Goal: Task Accomplishment & Management: Use online tool/utility

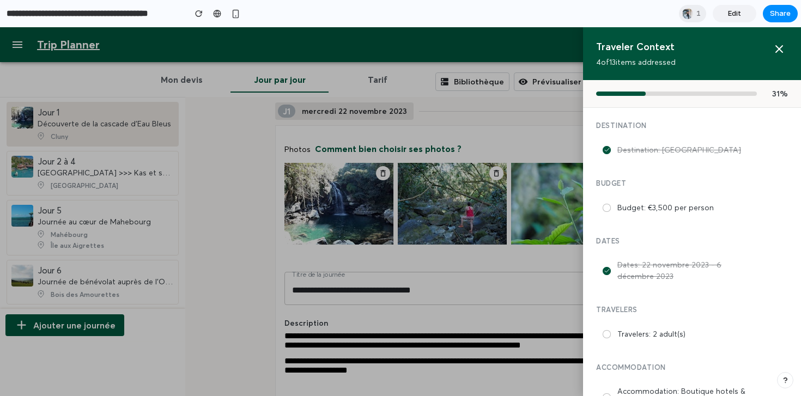
click at [506, 288] on div at bounding box center [400, 211] width 801 height 369
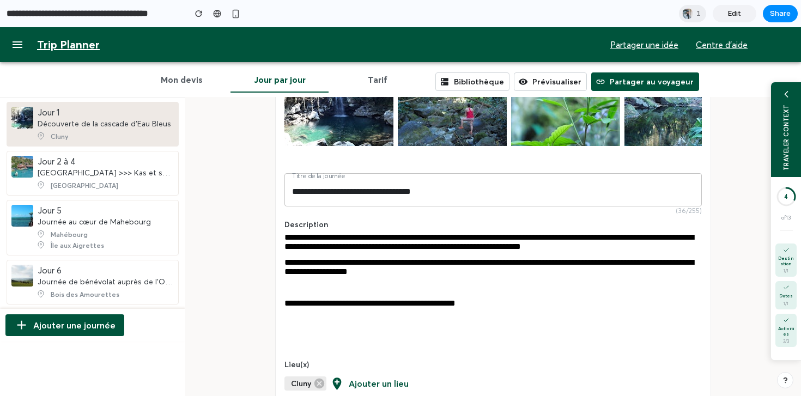
scroll to position [100, 0]
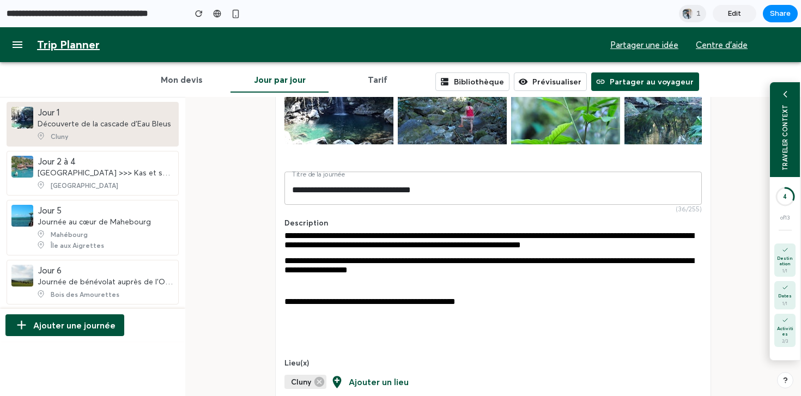
click at [778, 143] on div "TRAVELER CONTEXT" at bounding box center [785, 129] width 30 height 95
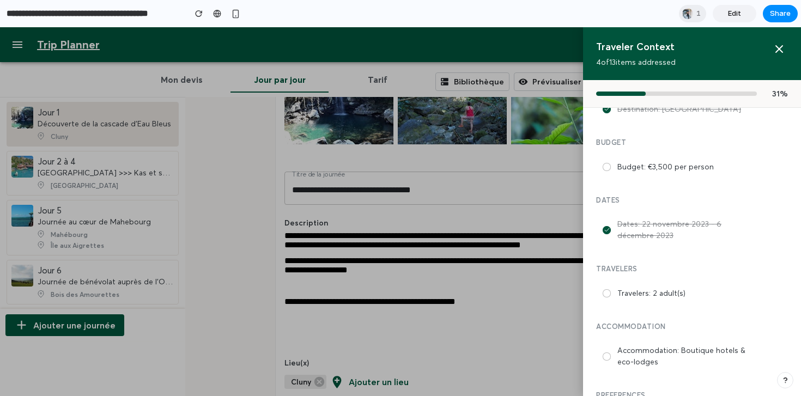
scroll to position [0, 0]
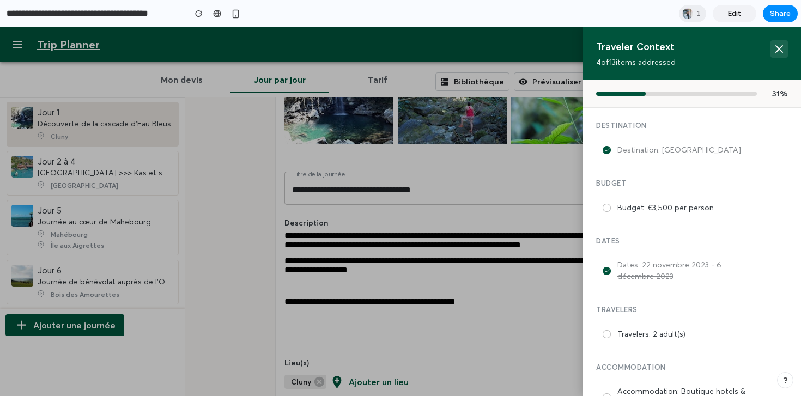
click at [782, 46] on icon at bounding box center [779, 49] width 7 height 7
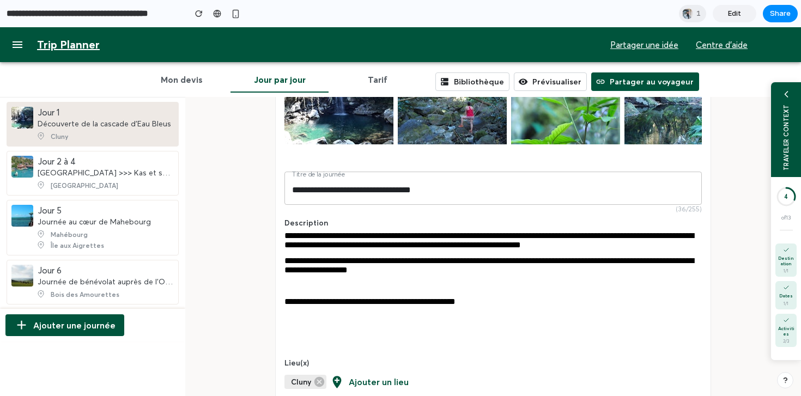
click at [562, 306] on div "**********" at bounding box center [492, 301] width 417 height 9
click at [784, 122] on div "TRAVELER CONTEXT" at bounding box center [786, 137] width 8 height 66
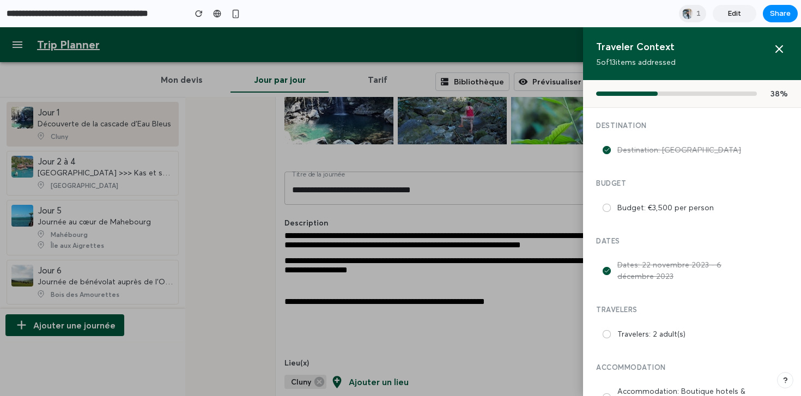
click at [550, 222] on div at bounding box center [400, 211] width 801 height 369
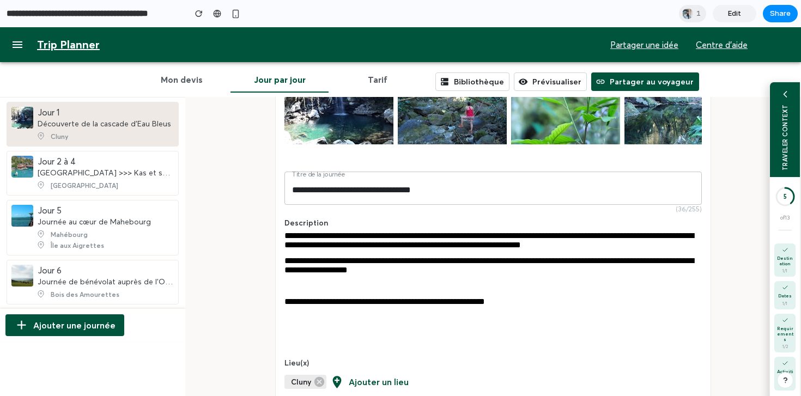
click at [788, 144] on div "TRAVELER CONTEXT" at bounding box center [786, 137] width 8 height 66
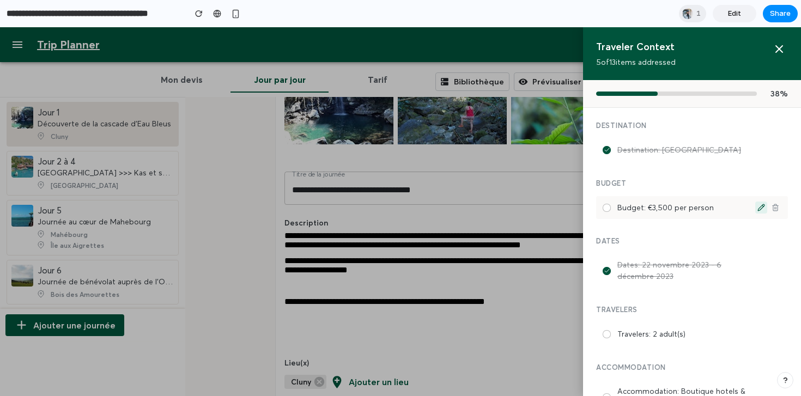
click at [755, 208] on button at bounding box center [761, 208] width 12 height 12
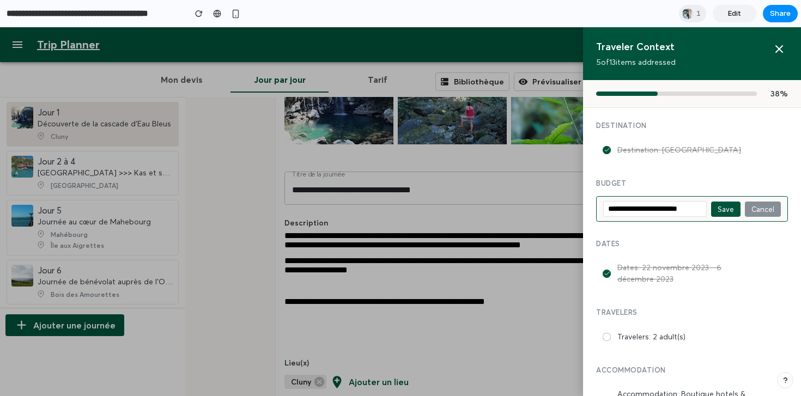
click at [766, 210] on button "Cancel" at bounding box center [763, 209] width 36 height 15
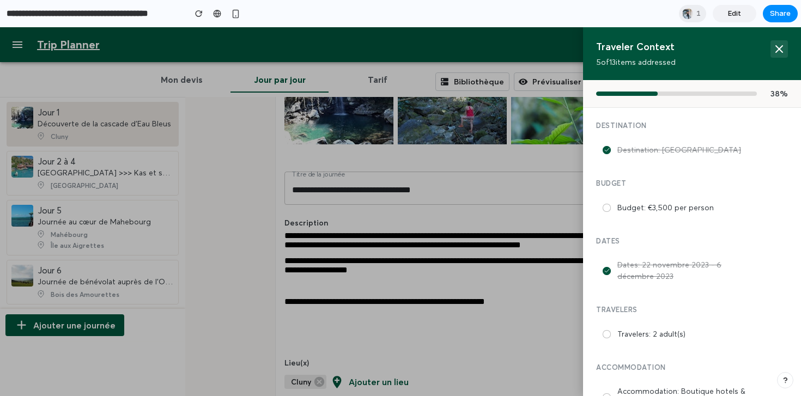
click at [782, 46] on icon at bounding box center [779, 49] width 7 height 7
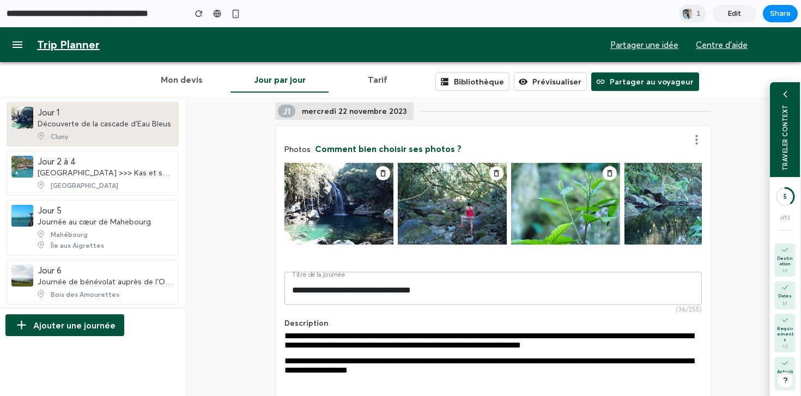
click at [789, 107] on div "TRAVELER CONTEXT" at bounding box center [785, 129] width 30 height 95
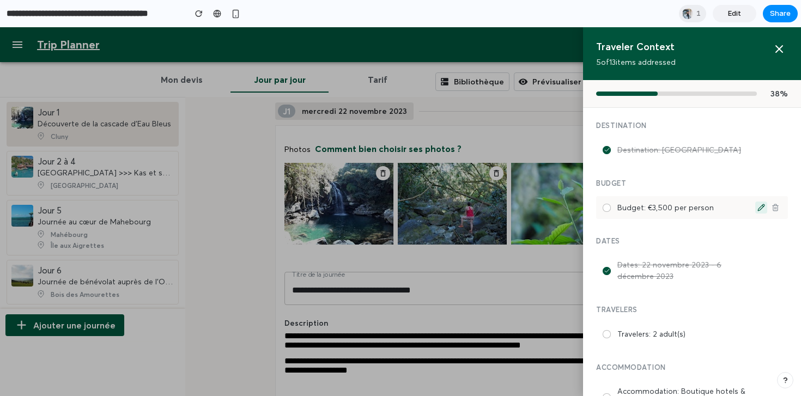
click at [762, 205] on icon at bounding box center [761, 207] width 7 height 7
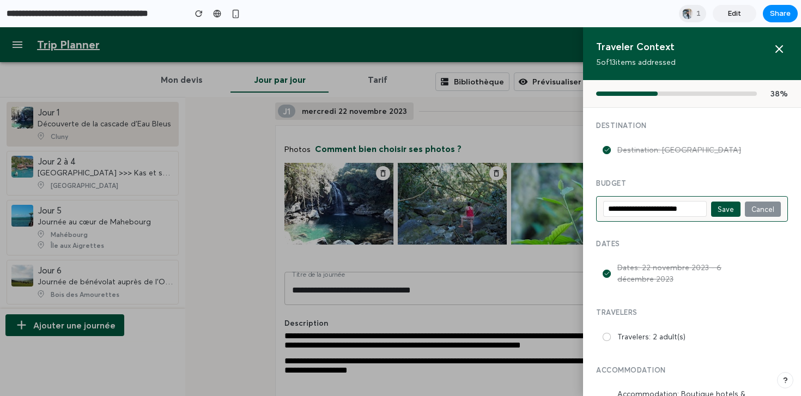
click at [761, 208] on button "Cancel" at bounding box center [763, 209] width 36 height 15
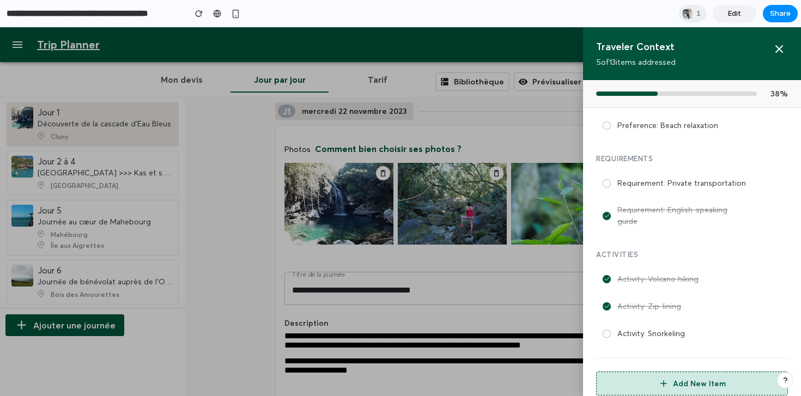
click at [689, 372] on button "Add New Item" at bounding box center [692, 384] width 192 height 24
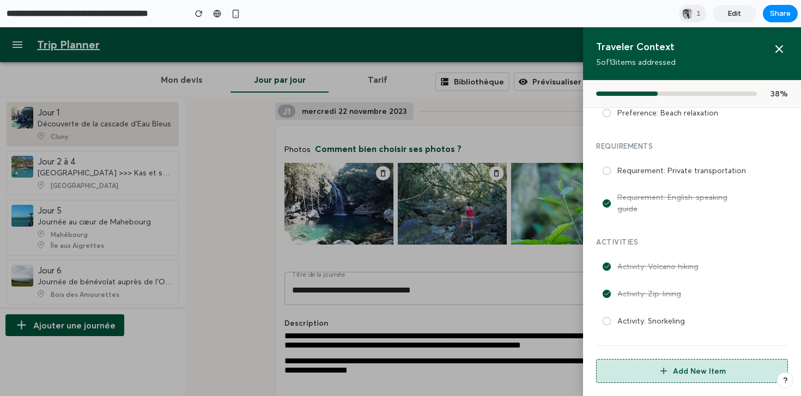
select select "**********"
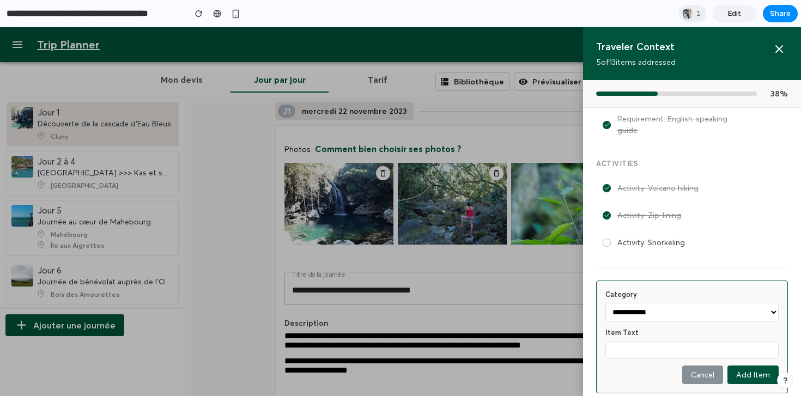
click at [662, 303] on select "**********" at bounding box center [692, 312] width 173 height 19
click at [705, 366] on button "Cancel" at bounding box center [702, 375] width 41 height 19
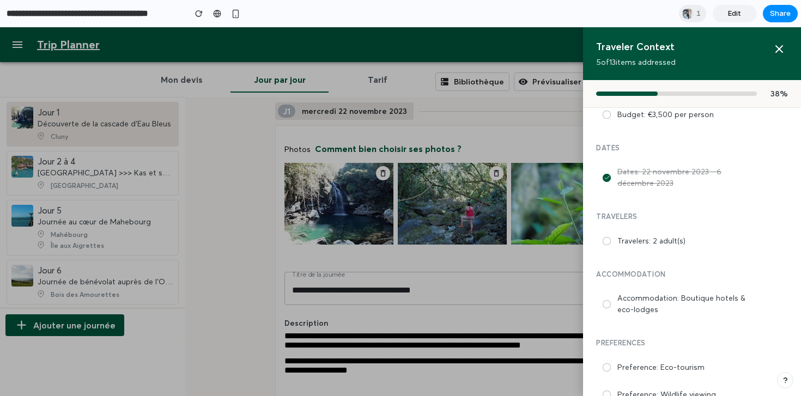
scroll to position [0, 0]
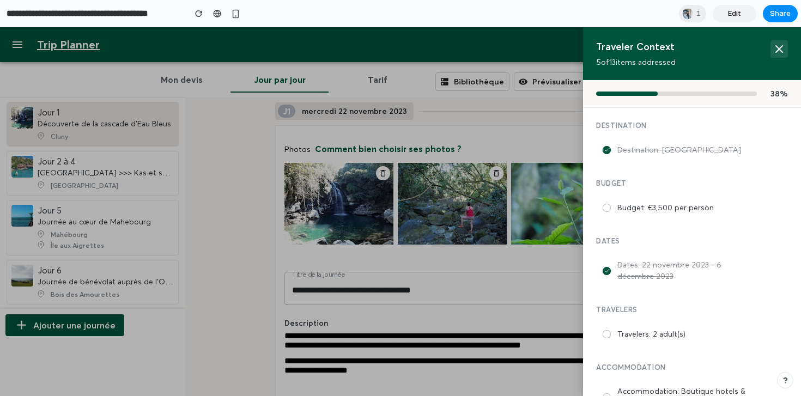
click at [776, 47] on icon at bounding box center [779, 49] width 13 height 13
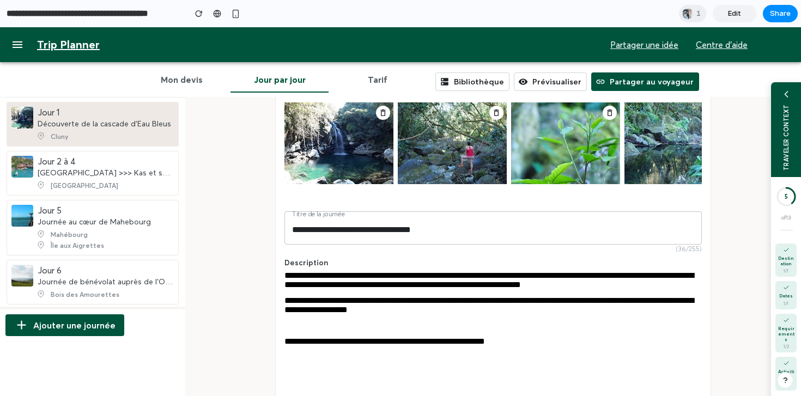
scroll to position [61, 0]
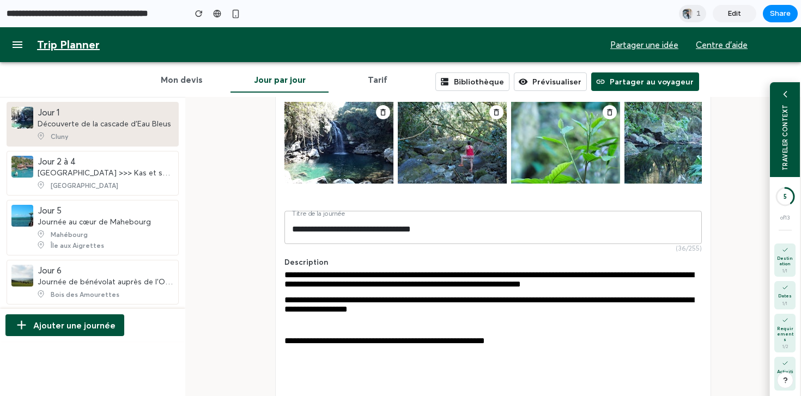
click at [777, 122] on div "TRAVELER CONTEXT" at bounding box center [785, 129] width 30 height 95
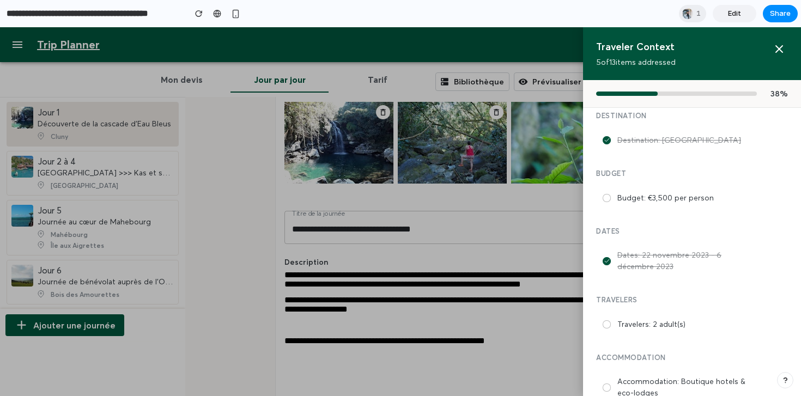
scroll to position [9, 0]
click at [707, 172] on h4 "Budget" at bounding box center [692, 174] width 192 height 9
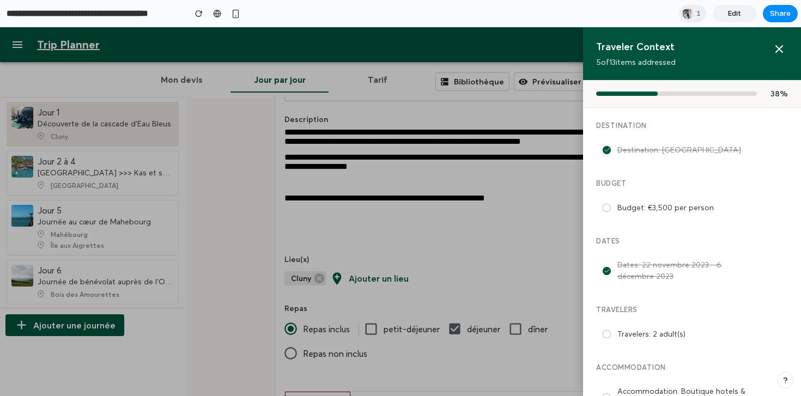
scroll to position [234, 0]
